Goal: Task Accomplishment & Management: Manage account settings

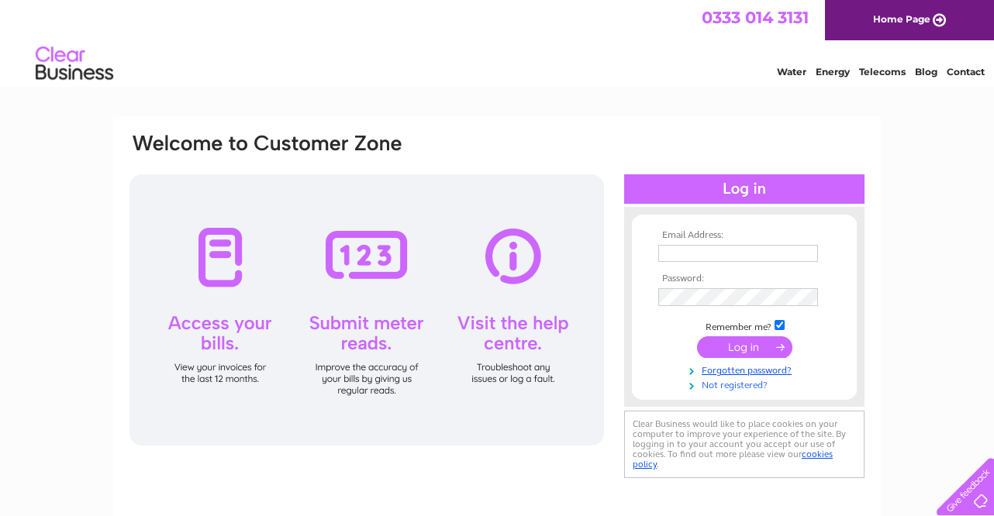
click at [731, 389] on link "Not registered?" at bounding box center [746, 384] width 176 height 15
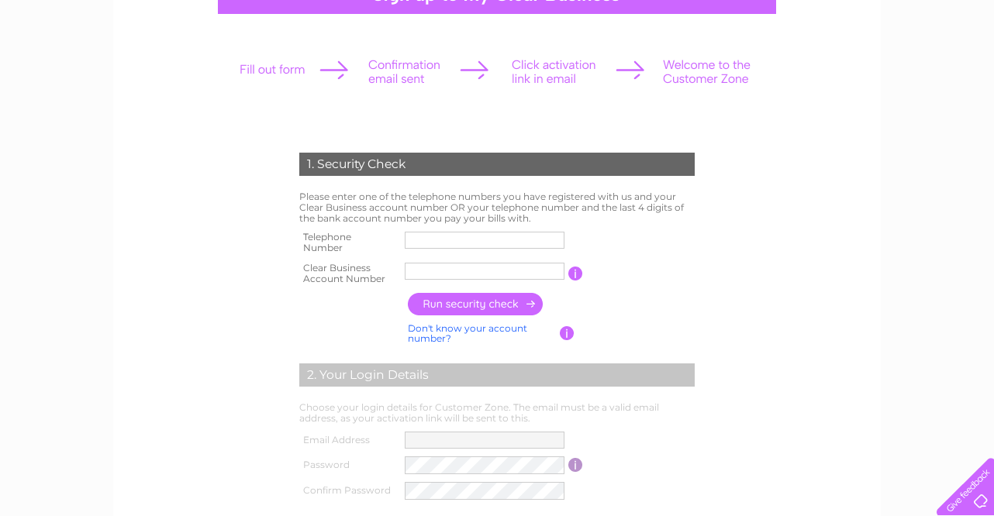
scroll to position [179, 0]
click at [415, 274] on input "text" at bounding box center [484, 270] width 161 height 19
type input "1144544"
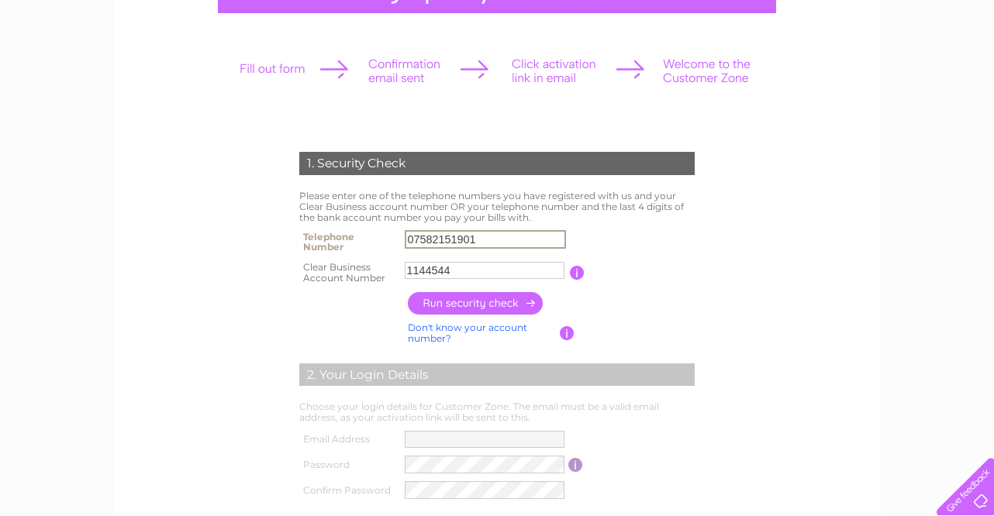
type input "07582151901"
click at [623, 253] on table "Telephone Number 07582151901 Clear Business Account Number 1144544 You will fin…" at bounding box center [496, 256] width 403 height 61
click at [494, 302] on input "button" at bounding box center [476, 303] width 136 height 22
type input "Gi********@gm*******"
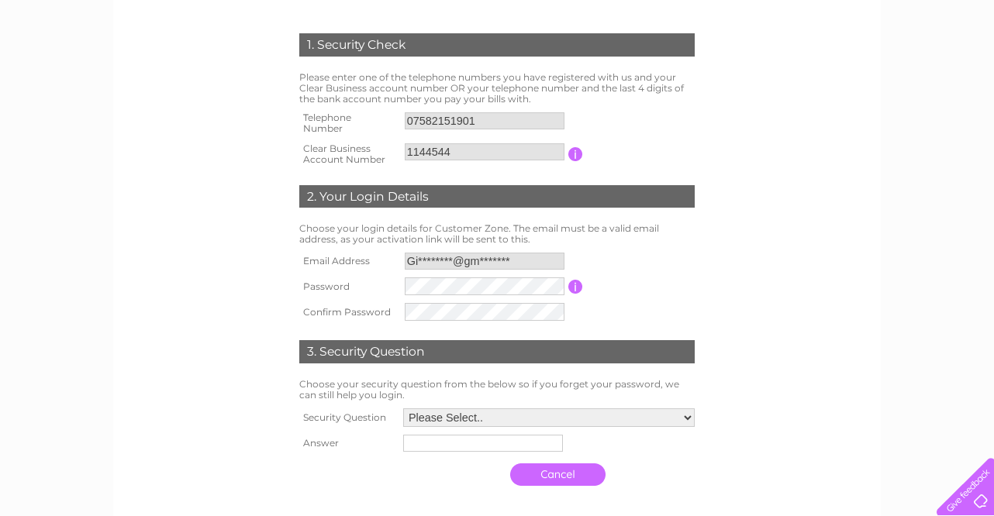
scroll to position [299, 0]
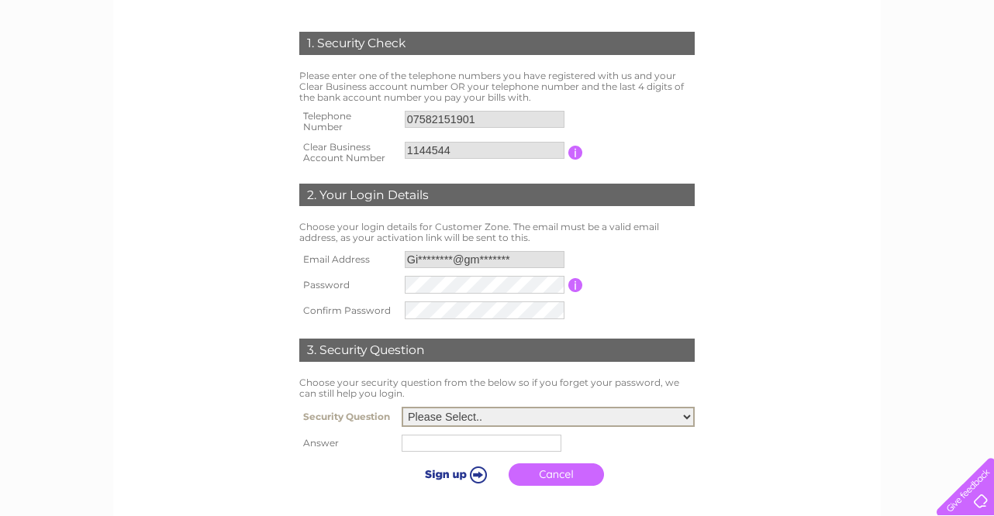
select select "5"
click at [468, 452] on input "text" at bounding box center [483, 442] width 161 height 19
type input "Patch"
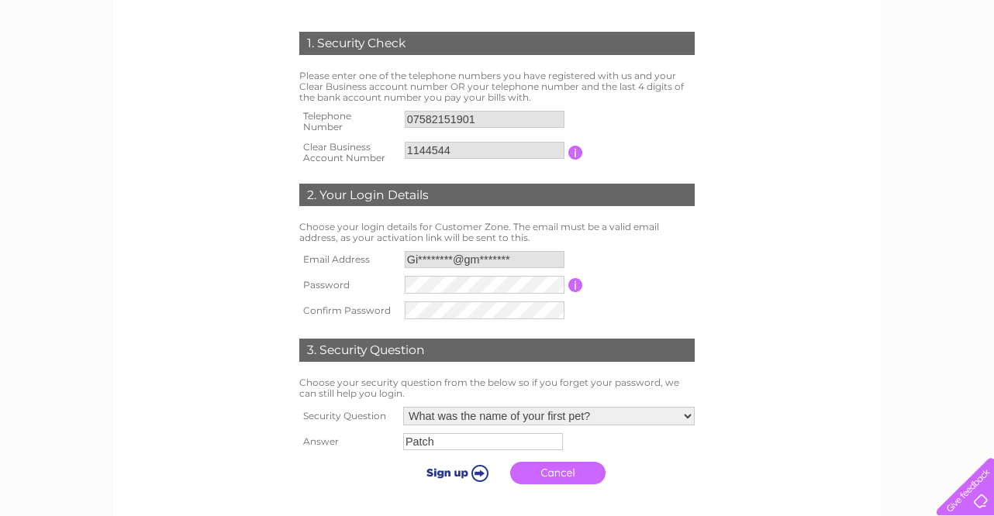
click at [450, 484] on input "submit" at bounding box center [454, 473] width 95 height 22
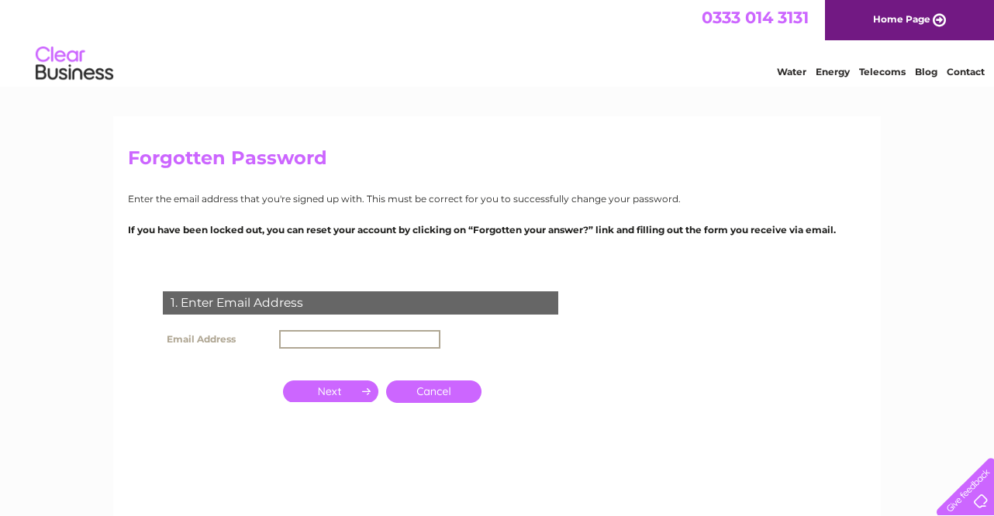
click at [322, 343] on input "text" at bounding box center [359, 339] width 161 height 19
type input "gibsonri53@gmail.com"
click at [371, 434] on div "1. Enter Email Address Email Address gibsonri53@gmail.com Cancel" at bounding box center [363, 377] width 471 height 202
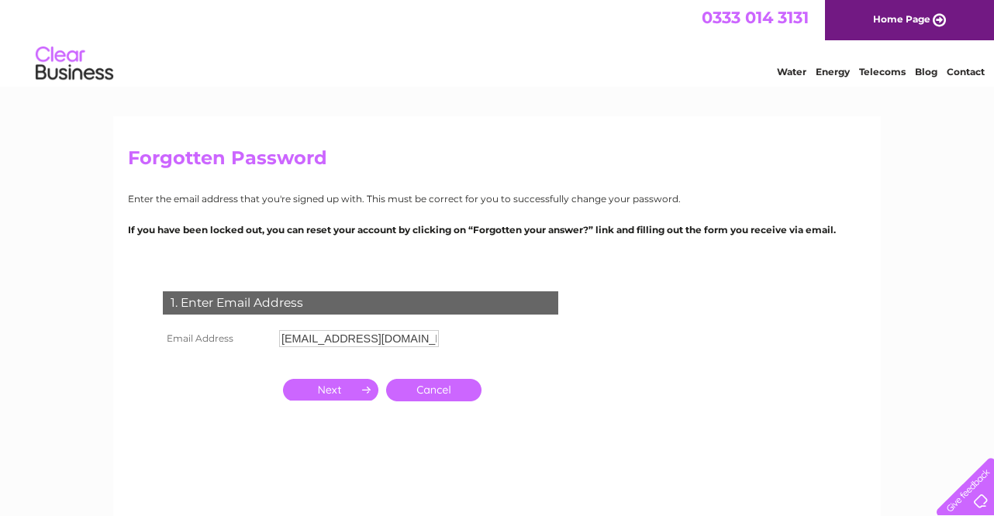
click at [348, 391] on input "button" at bounding box center [330, 390] width 95 height 22
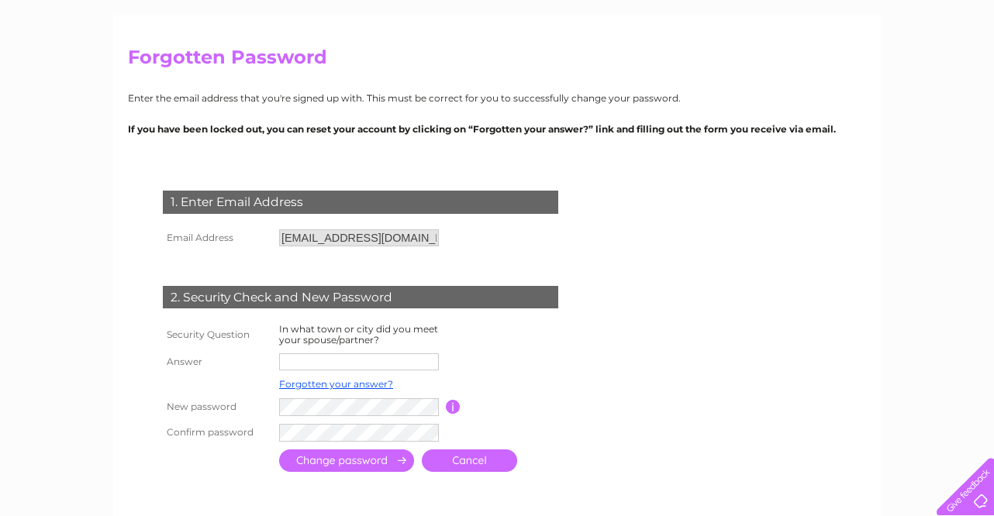
scroll to position [103, 0]
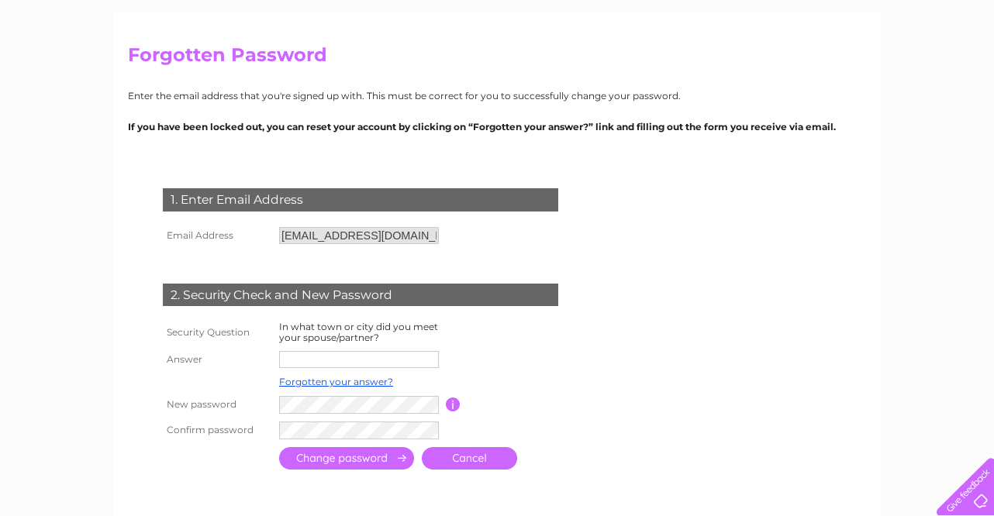
click at [381, 364] on input "text" at bounding box center [359, 359] width 160 height 17
type input "Ayr"
click at [362, 470] on input "submit" at bounding box center [346, 458] width 135 height 22
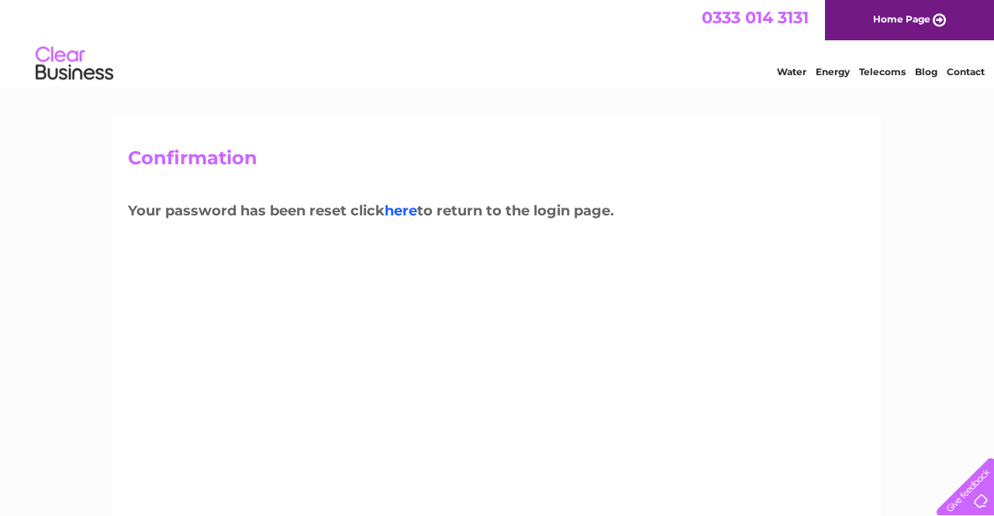
click at [407, 210] on link "here" at bounding box center [400, 210] width 33 height 17
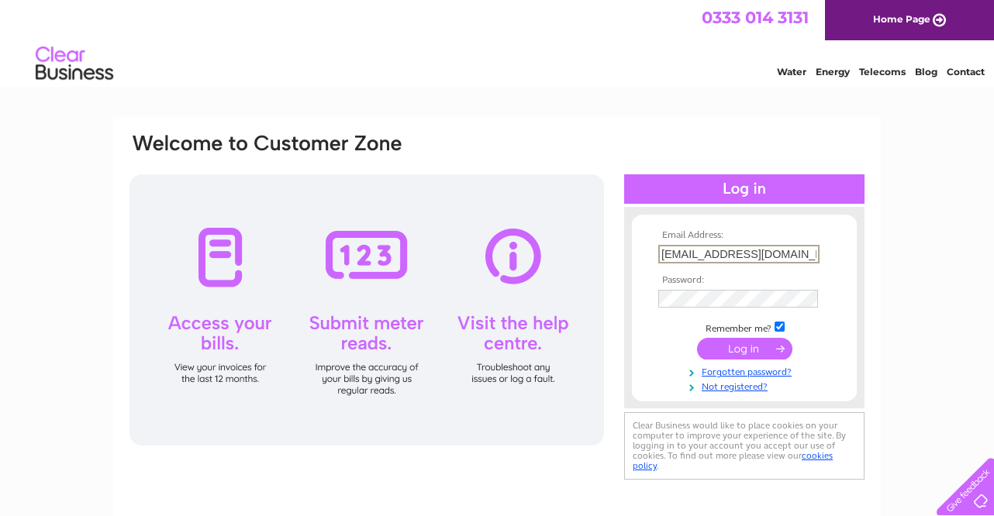
type input "gibsonri53@gmail.com"
click at [746, 354] on input "submit" at bounding box center [744, 349] width 95 height 22
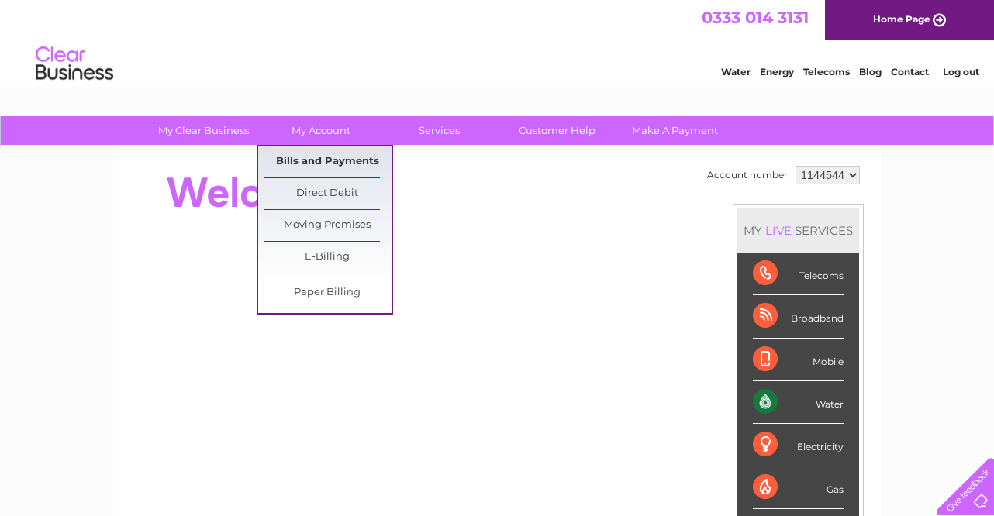
click at [329, 157] on link "Bills and Payments" at bounding box center [328, 162] width 128 height 31
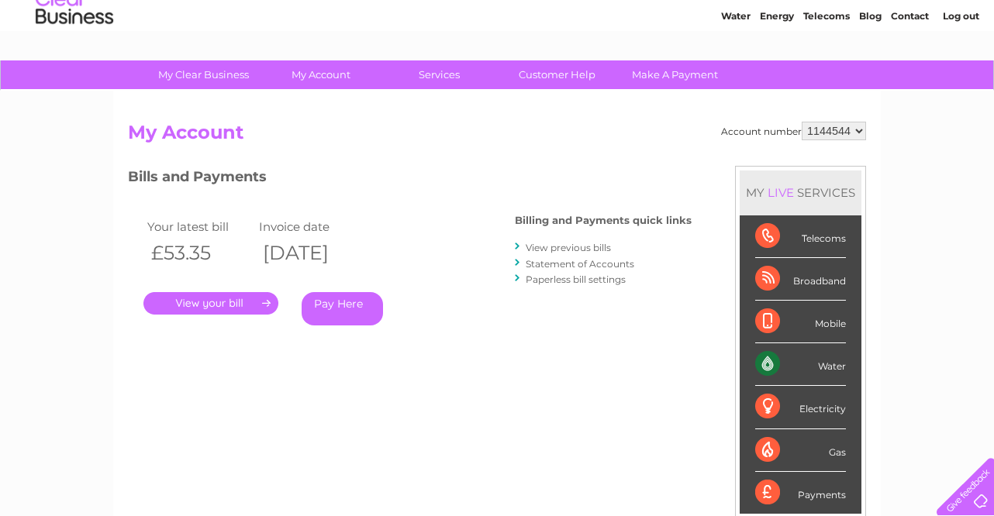
scroll to position [60, 0]
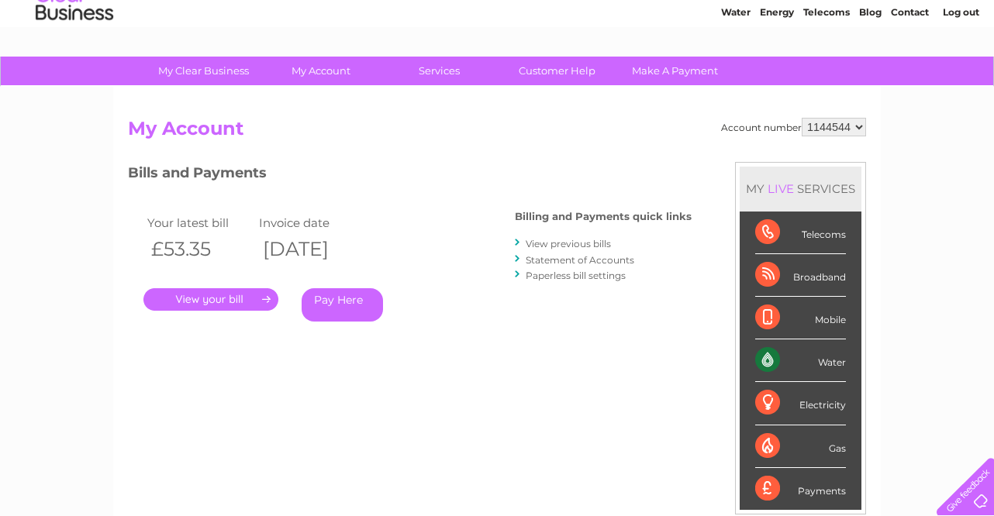
click at [218, 295] on link "." at bounding box center [210, 299] width 135 height 22
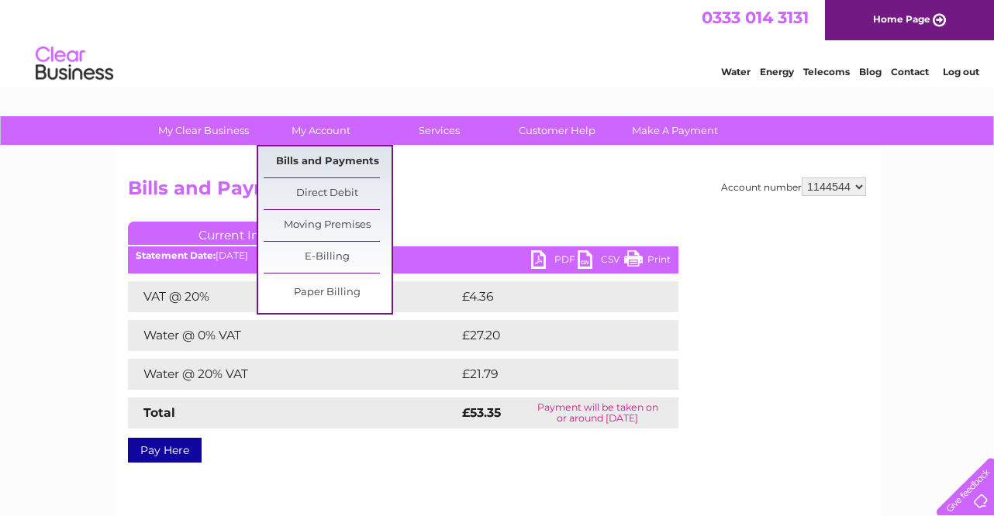
click at [326, 160] on link "Bills and Payments" at bounding box center [328, 162] width 128 height 31
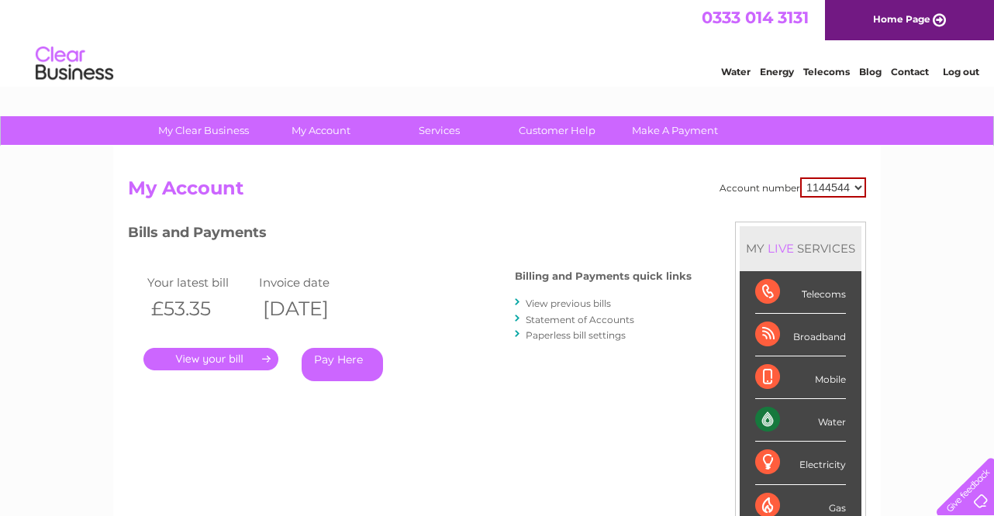
click at [574, 300] on link "View previous bills" at bounding box center [568, 304] width 85 height 12
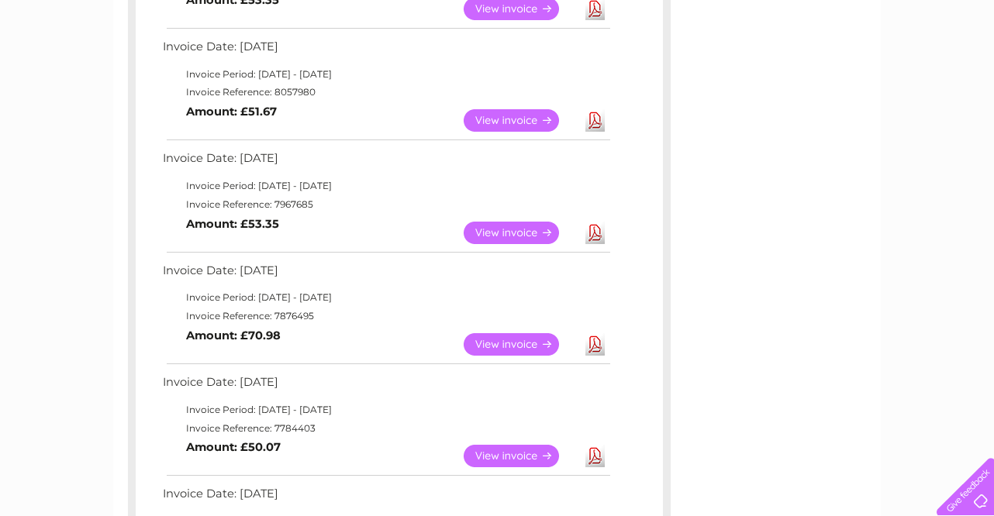
scroll to position [369, 0]
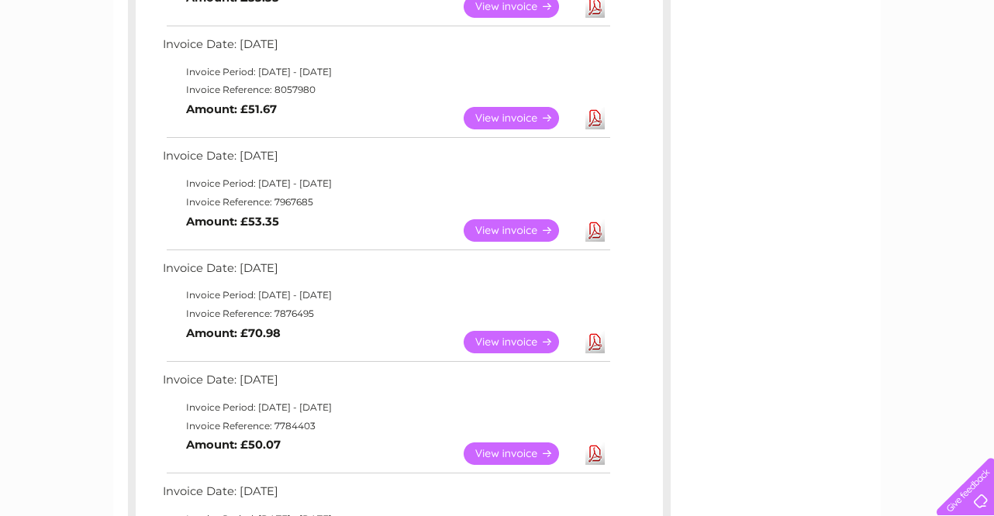
click at [515, 334] on link "View" at bounding box center [521, 342] width 114 height 22
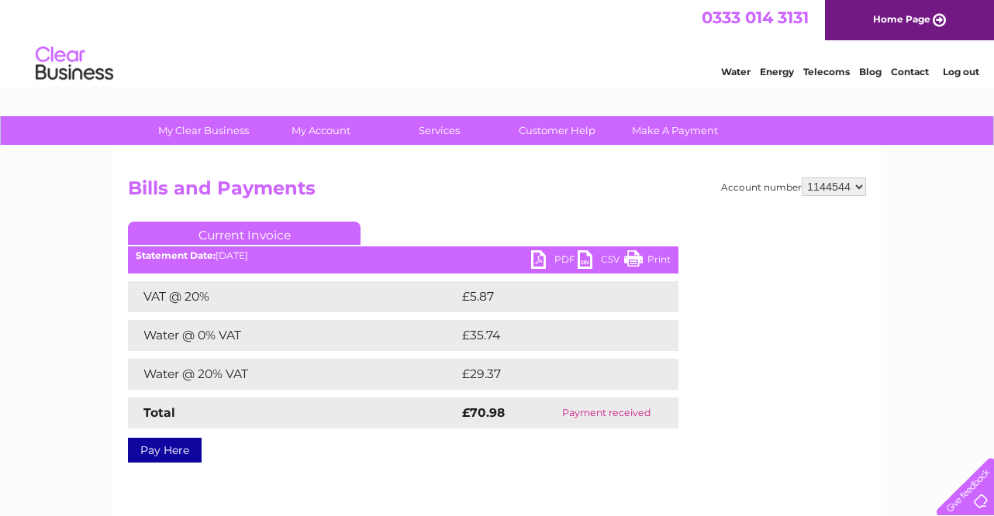
click at [541, 255] on link "PDF" at bounding box center [554, 261] width 47 height 22
click at [542, 260] on link "PDF" at bounding box center [554, 261] width 47 height 22
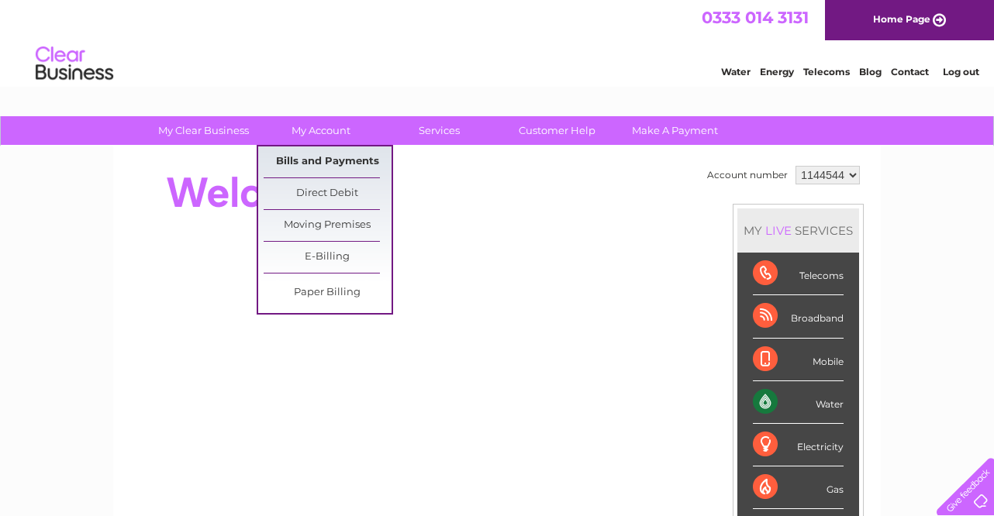
click at [348, 162] on link "Bills and Payments" at bounding box center [328, 162] width 128 height 31
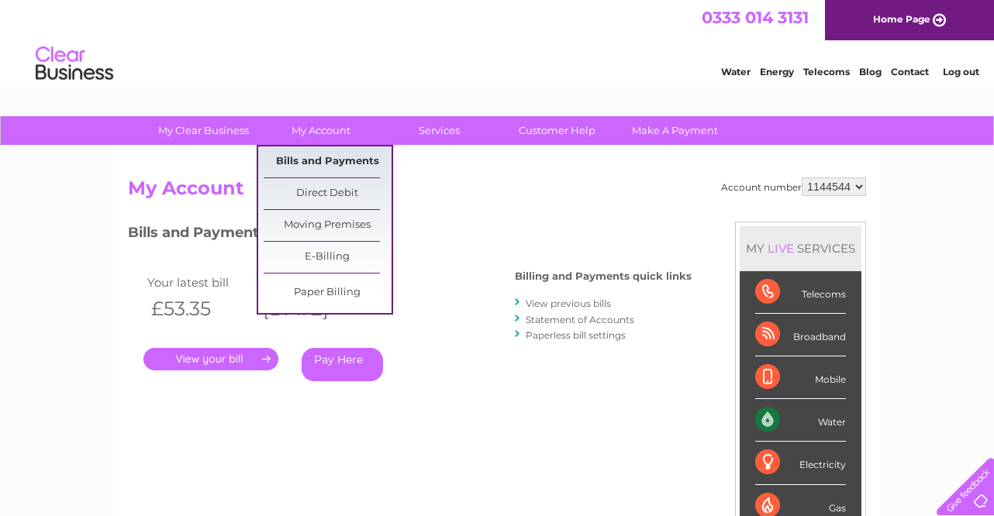
click at [304, 160] on link "Bills and Payments" at bounding box center [328, 162] width 128 height 31
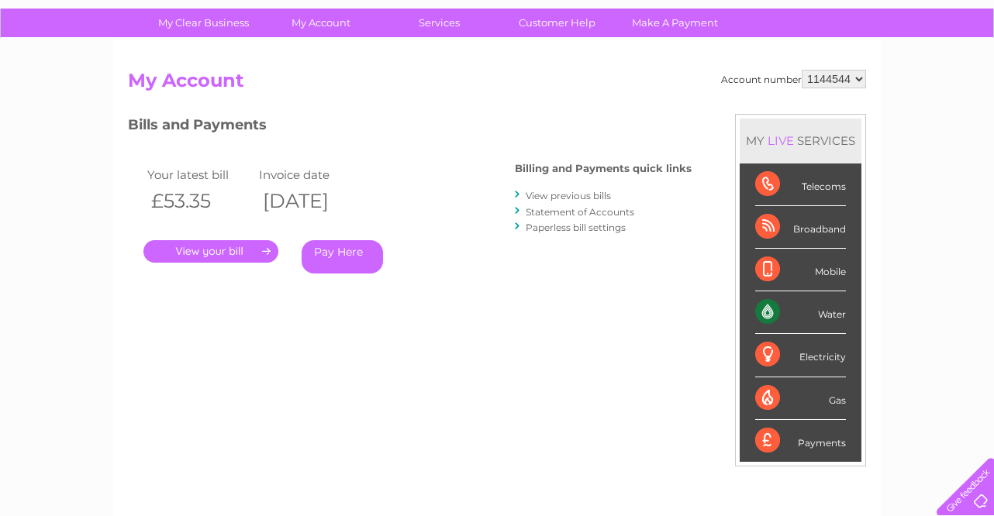
scroll to position [126, 0]
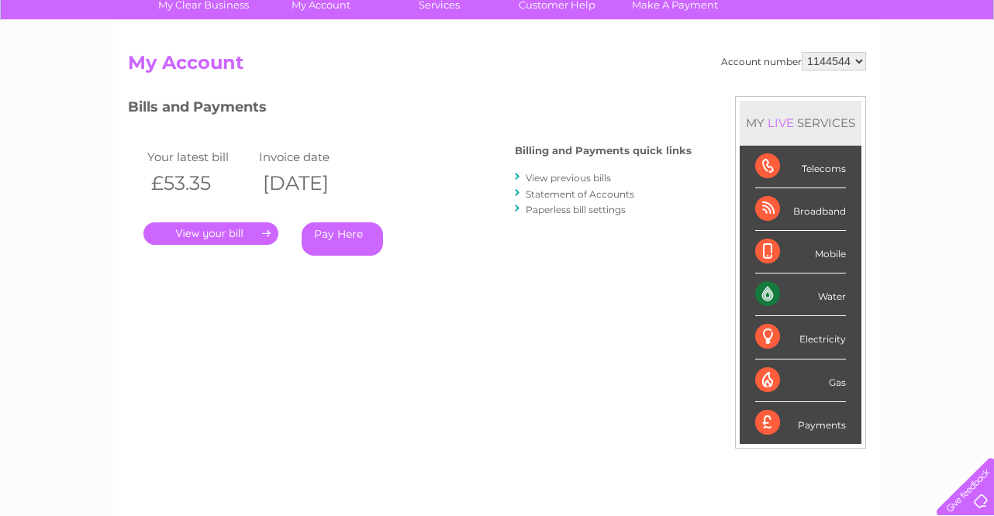
click at [582, 173] on link "View previous bills" at bounding box center [568, 178] width 85 height 12
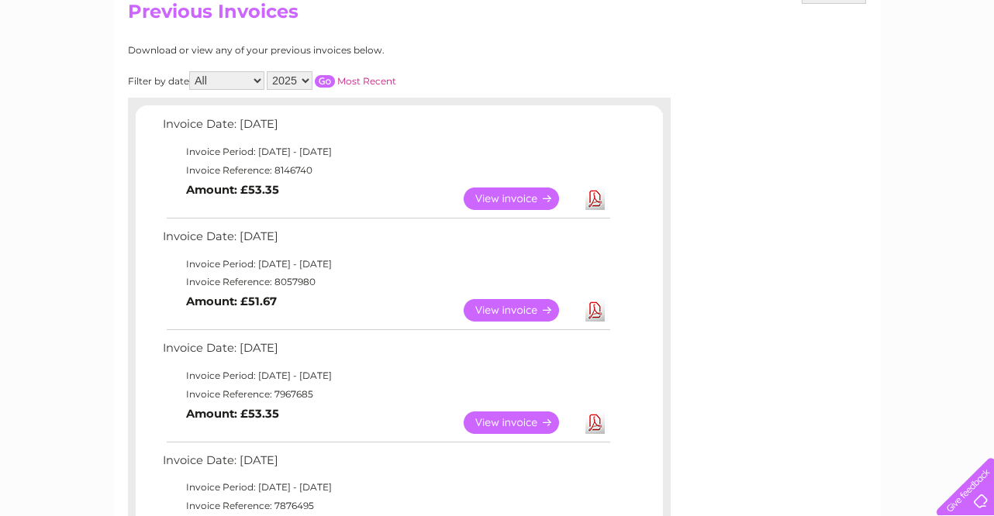
scroll to position [178, 0]
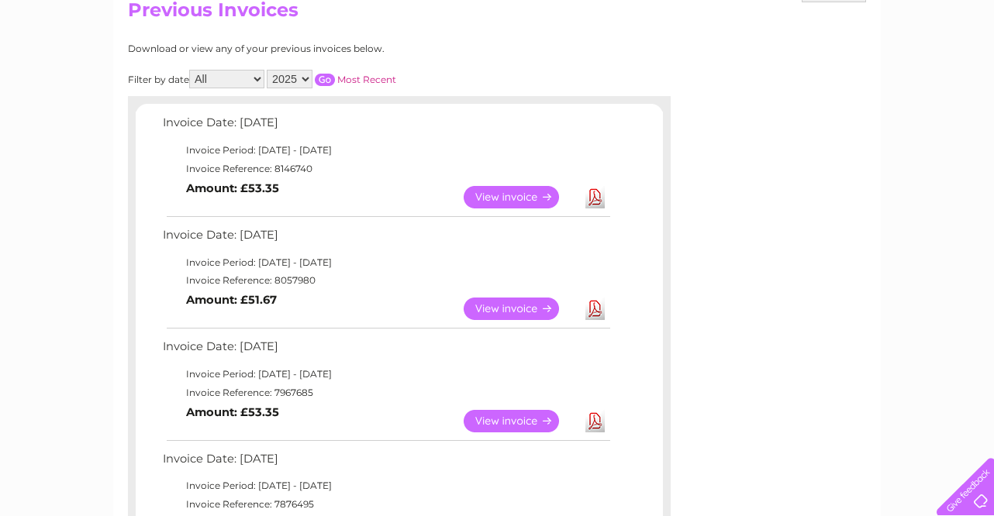
click at [516, 305] on link "View" at bounding box center [521, 309] width 114 height 22
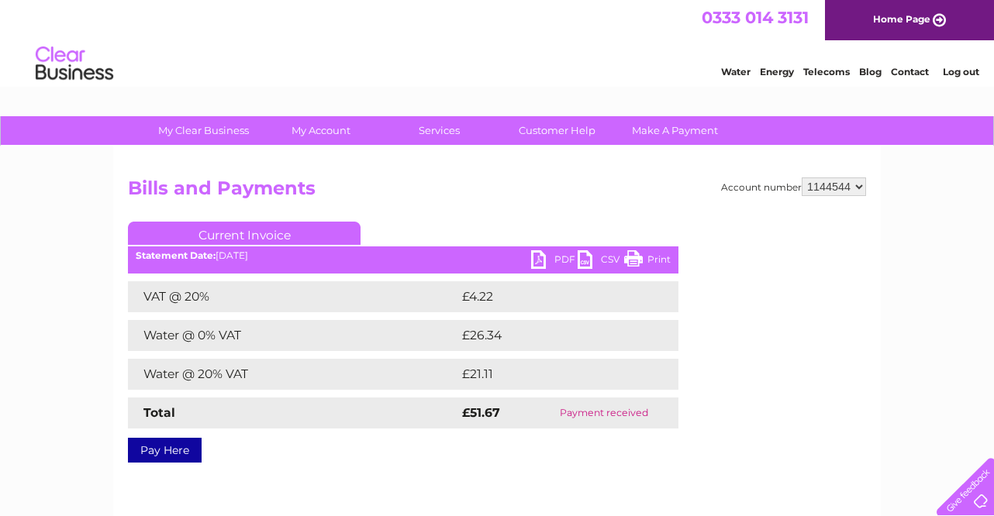
click at [540, 260] on link "PDF" at bounding box center [554, 261] width 47 height 22
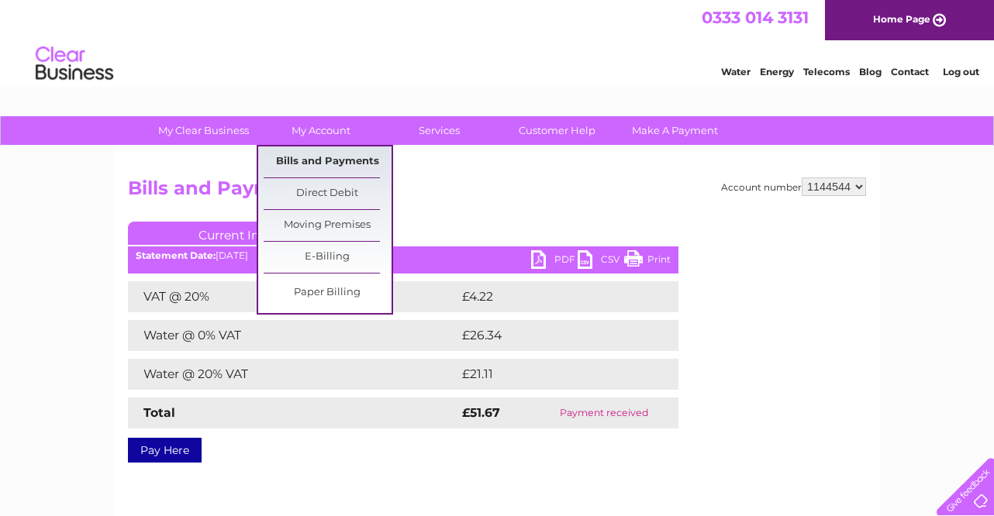
click at [362, 158] on link "Bills and Payments" at bounding box center [328, 162] width 128 height 31
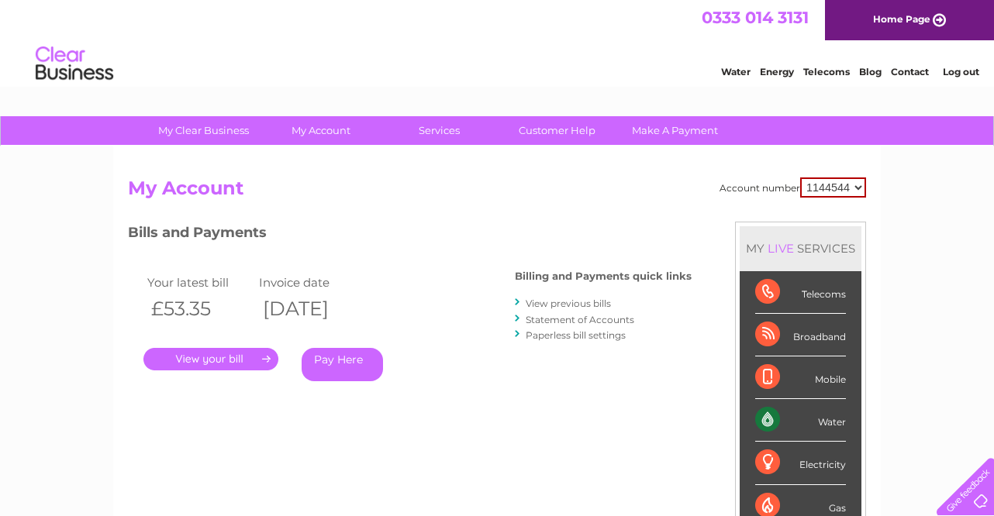
click at [597, 300] on link "View previous bills" at bounding box center [568, 304] width 85 height 12
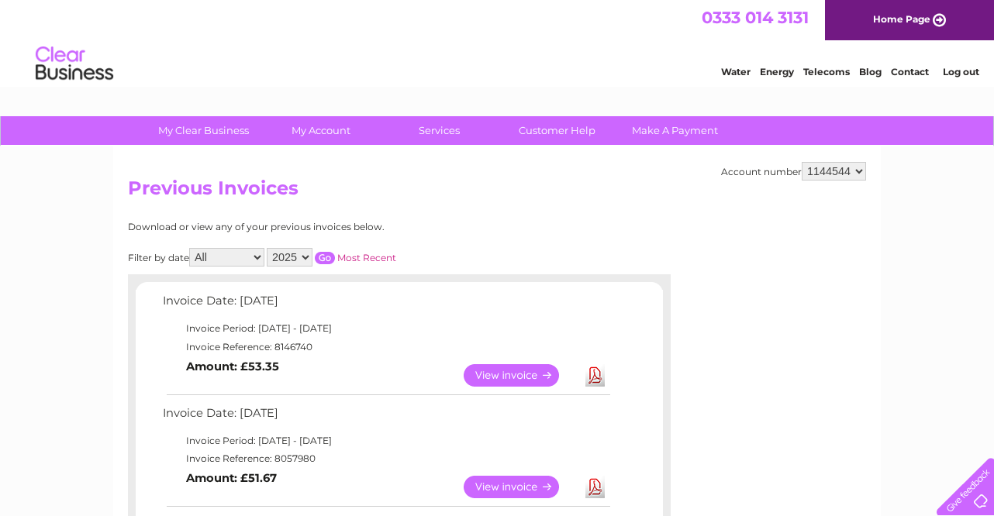
click at [513, 374] on link "View" at bounding box center [521, 375] width 114 height 22
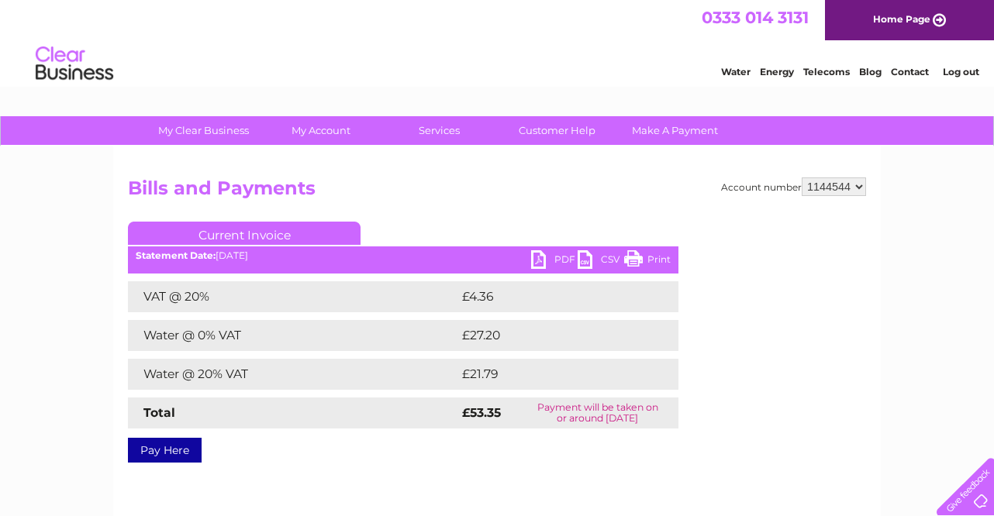
click at [549, 260] on link "PDF" at bounding box center [554, 261] width 47 height 22
click at [956, 73] on link "Log out" at bounding box center [961, 72] width 36 height 12
